Goal: Information Seeking & Learning: Learn about a topic

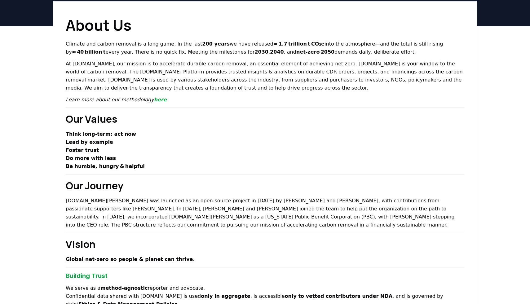
scroll to position [11, 0]
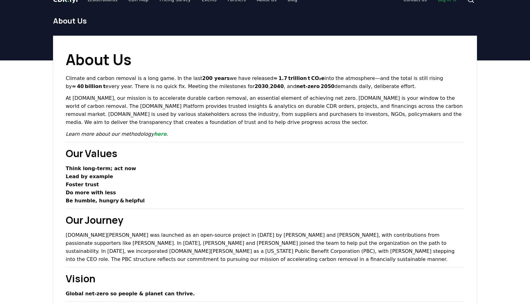
click at [68, 108] on p "At [DOMAIN_NAME], our mission is to accelerate durable carbon removal, an essen…" at bounding box center [265, 110] width 399 height 32
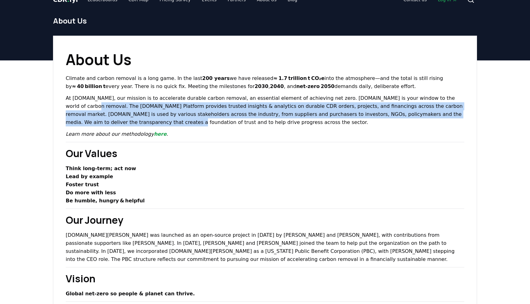
drag, startPoint x: 432, startPoint y: 99, endPoint x: 438, endPoint y: 113, distance: 15.8
click at [438, 113] on p "At [DOMAIN_NAME], our mission is to accelerate durable carbon removal, an essen…" at bounding box center [265, 110] width 399 height 32
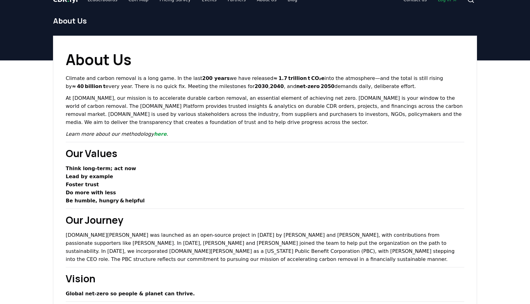
click at [430, 122] on p "At [DOMAIN_NAME], our mission is to accelerate durable carbon removal, an essen…" at bounding box center [265, 110] width 399 height 32
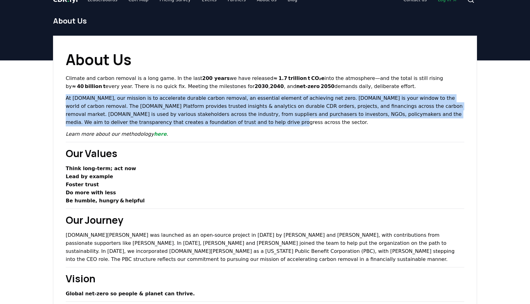
drag, startPoint x: 422, startPoint y: 122, endPoint x: 63, endPoint y: 100, distance: 359.3
copy p "At [DOMAIN_NAME], our mission is to accelerate durable carbon removal, an essen…"
